Goal: Information Seeking & Learning: Learn about a topic

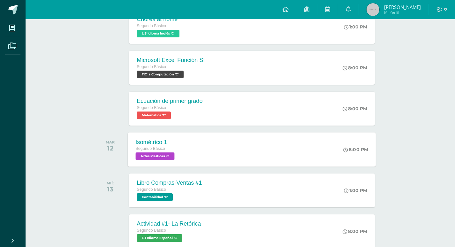
scroll to position [223, 0]
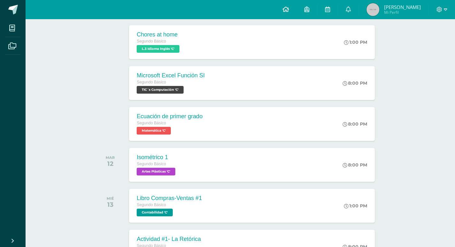
click at [289, 8] on icon at bounding box center [285, 9] width 6 height 6
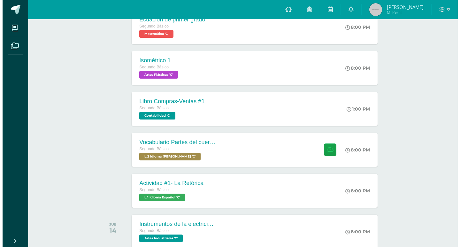
scroll to position [287, 0]
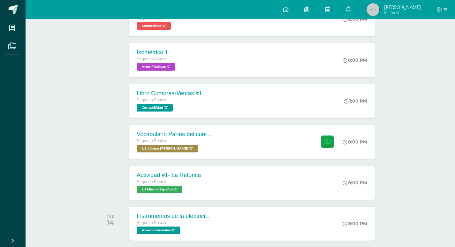
click at [273, 130] on div "Vocabulario Partes del cuerpo Segundo Básico L.2 Idioma Maya Kaqchikel 'C' 8:00…" at bounding box center [251, 142] width 245 height 34
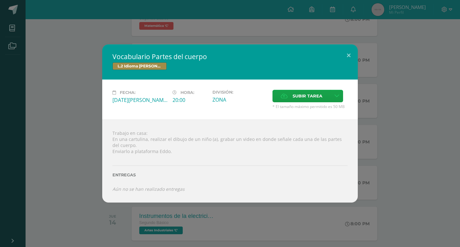
click at [76, 177] on div "Vocabulario Partes del cuerpo L.2 Idioma Maya Kaqchikel Fecha: Miércoles 13 de …" at bounding box center [230, 123] width 454 height 158
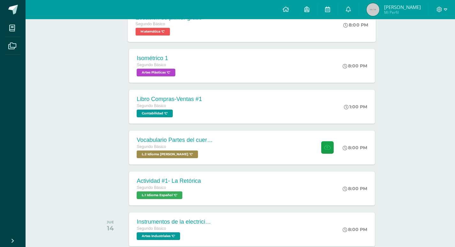
scroll to position [319, 0]
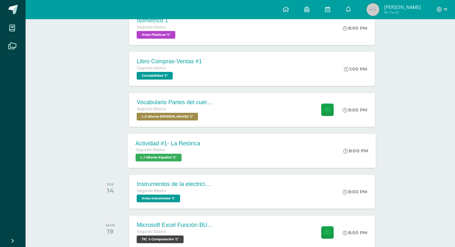
click at [231, 143] on div "Actividad #1- La Retórica Segundo Básico L.1 Idioma Español 'C' 8:00 PM Activid…" at bounding box center [252, 150] width 248 height 34
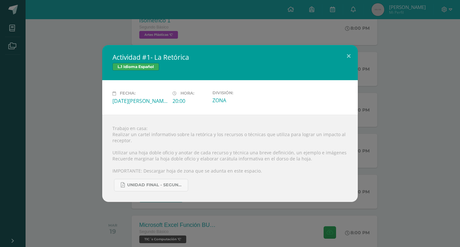
click at [200, 26] on div "Actividad #1- La Retórica L.1 Idioma Español Fecha: Miércoles 13 de Agosto Hora…" at bounding box center [230, 123] width 460 height 247
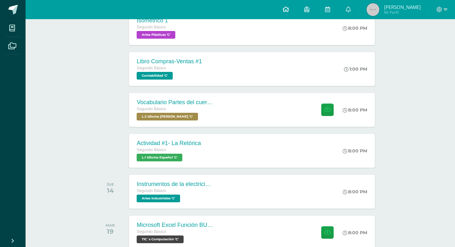
click at [297, 12] on link at bounding box center [286, 9] width 22 height 19
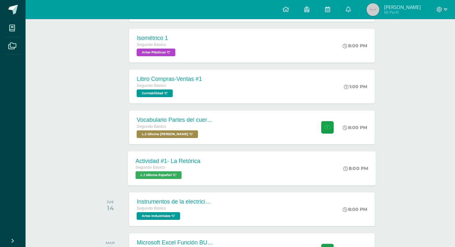
scroll to position [317, 0]
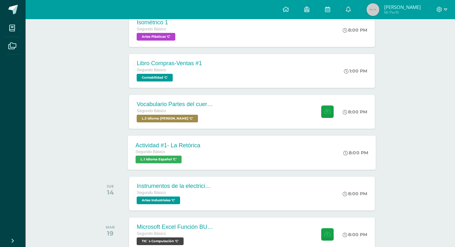
click at [269, 161] on div "Actividad #1- La Retórica Segundo Básico L.1 Idioma Español 'C' 8:00 PM Activid…" at bounding box center [252, 152] width 248 height 34
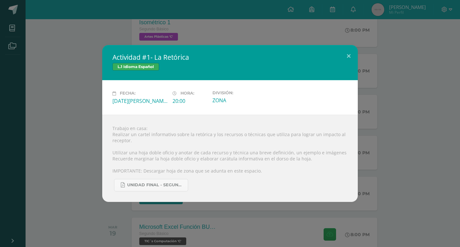
click at [425, 65] on div "Actividad #1- La Retórica L.1 Idioma Español Fecha: [DATE][PERSON_NAME] Hora: 2…" at bounding box center [230, 123] width 454 height 156
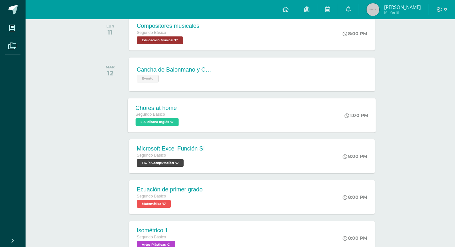
scroll to position [94, 0]
